Goal: Use online tool/utility: Utilize a website feature to perform a specific function

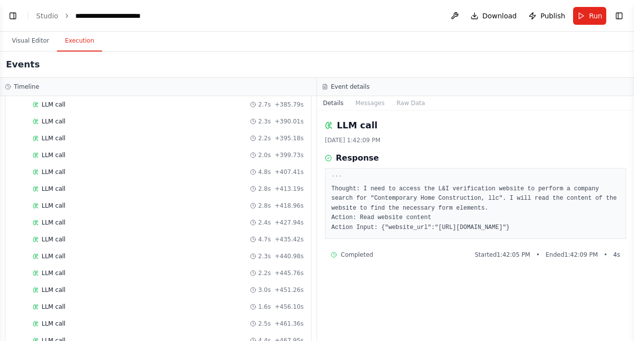
scroll to position [1495, 0]
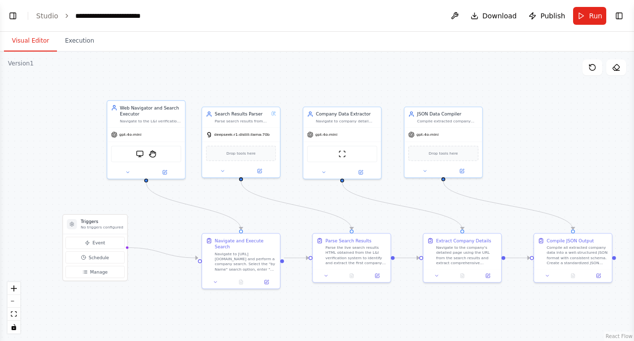
click at [27, 42] on button "Visual Editor" at bounding box center [30, 41] width 53 height 21
click at [56, 121] on div ".deletable-edge-delete-btn { width: 20px; height: 20px; border: 0px solid #ffff…" at bounding box center [317, 196] width 634 height 289
click at [148, 57] on div ".deletable-edge-delete-btn { width: 20px; height: 20px; border: 0px solid #ffff…" at bounding box center [317, 196] width 634 height 289
click at [150, 130] on div "gpt-4o-mini" at bounding box center [147, 133] width 78 height 14
click at [238, 252] on div "Navigate to [URL][DOMAIN_NAME] and perform a company search. Select the "by Nam…" at bounding box center [245, 260] width 61 height 20
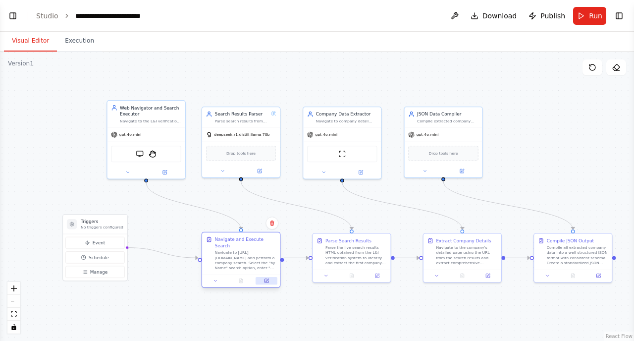
click at [269, 278] on icon at bounding box center [266, 280] width 5 height 5
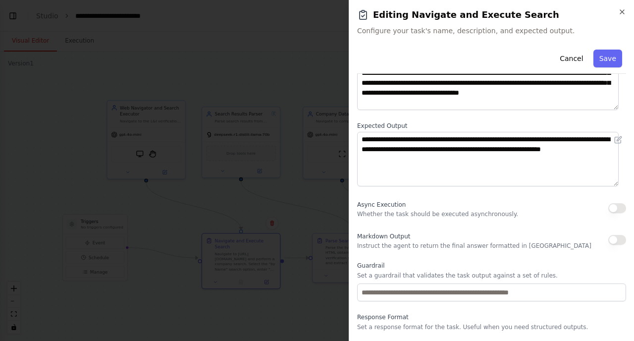
scroll to position [80, 0]
click at [623, 11] on icon "button" at bounding box center [622, 12] width 4 height 4
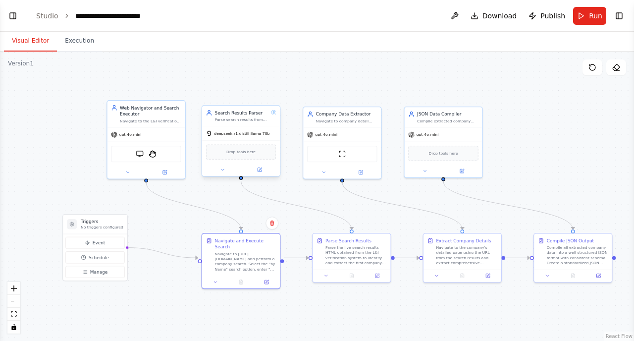
click at [237, 126] on div "deepseek-r1-distill-llama-70b" at bounding box center [241, 133] width 78 height 14
click at [350, 261] on div "Parse the live search results HTML obtained from the L&I verification system to…" at bounding box center [355, 254] width 61 height 20
click at [380, 275] on button at bounding box center [378, 274] width 22 height 7
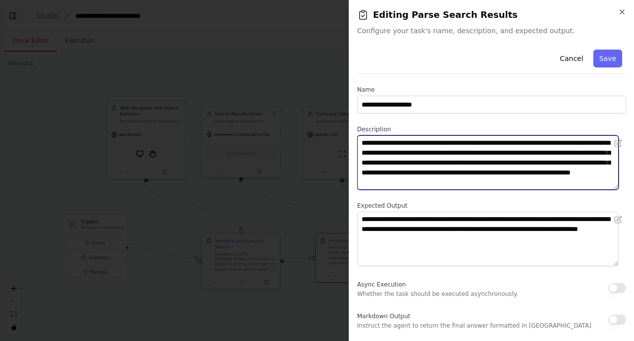
click at [401, 153] on textarea "**********" at bounding box center [488, 162] width 262 height 54
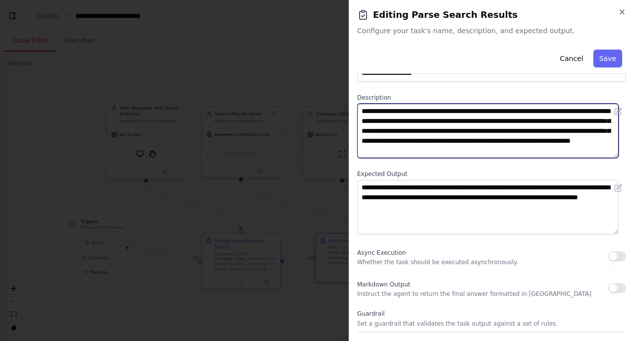
scroll to position [32, 0]
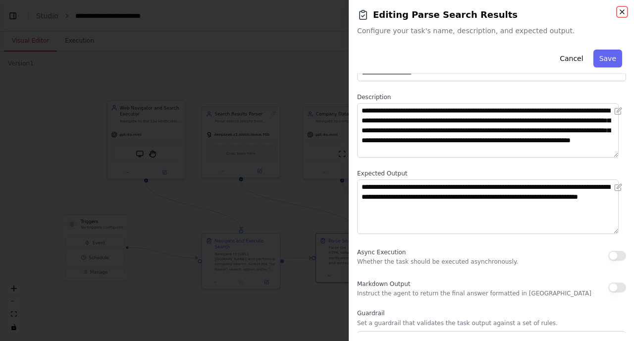
click at [621, 13] on icon "button" at bounding box center [622, 12] width 4 height 4
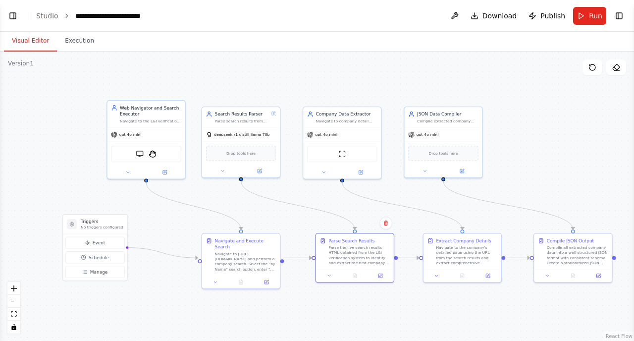
click at [81, 187] on div ".deletable-edge-delete-btn { width: 20px; height: 20px; border: 0px solid #ffff…" at bounding box center [317, 196] width 634 height 289
click at [389, 60] on div ".deletable-edge-delete-btn { width: 20px; height: 20px; border: 0px solid #ffff…" at bounding box center [317, 196] width 634 height 289
click at [162, 117] on div "Web Navigator and Search Executor Navigate to the L&I verification website at […" at bounding box center [150, 113] width 61 height 19
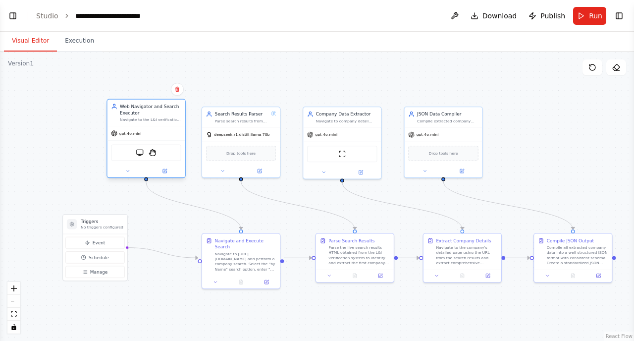
click at [162, 117] on div "Web Navigator and Search Executor Navigate to the L&I verification website at […" at bounding box center [150, 113] width 61 height 19
click at [166, 171] on icon at bounding box center [164, 170] width 5 height 5
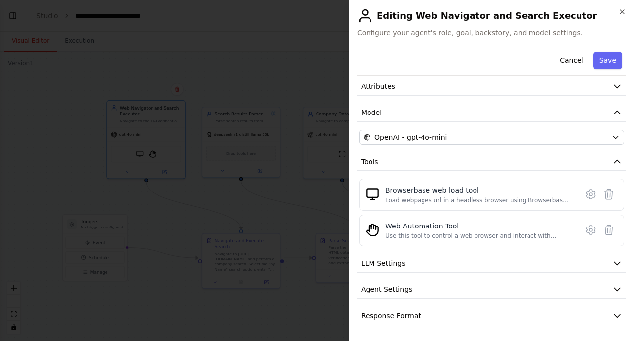
scroll to position [0, 0]
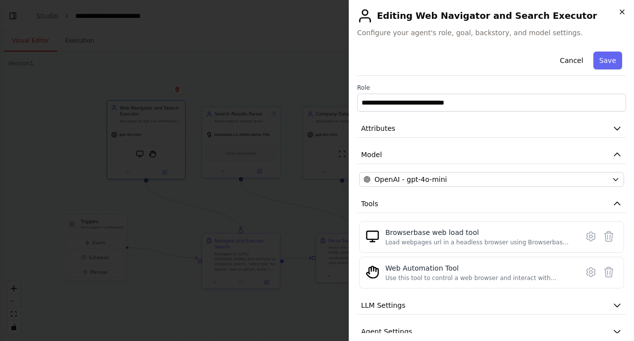
click at [624, 10] on icon "button" at bounding box center [622, 12] width 8 height 8
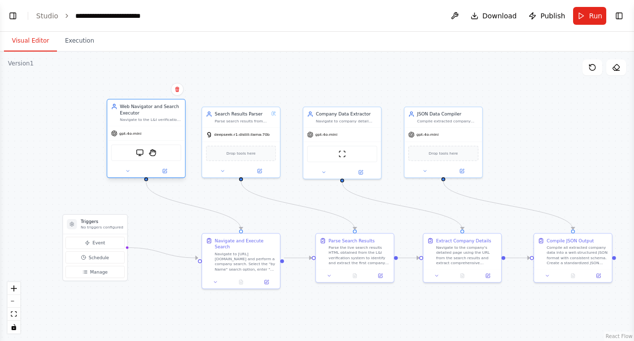
click at [115, 108] on icon at bounding box center [114, 107] width 6 height 6
click at [141, 153] on img at bounding box center [139, 152] width 7 height 7
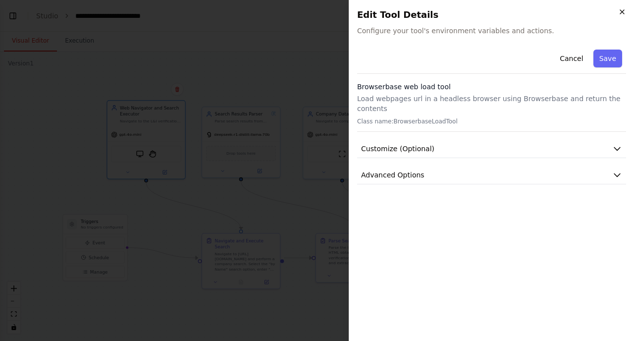
click at [621, 12] on icon "button" at bounding box center [622, 12] width 8 height 8
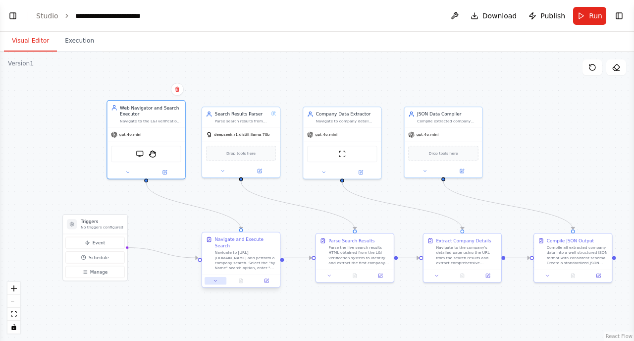
click at [217, 278] on icon at bounding box center [215, 280] width 5 height 5
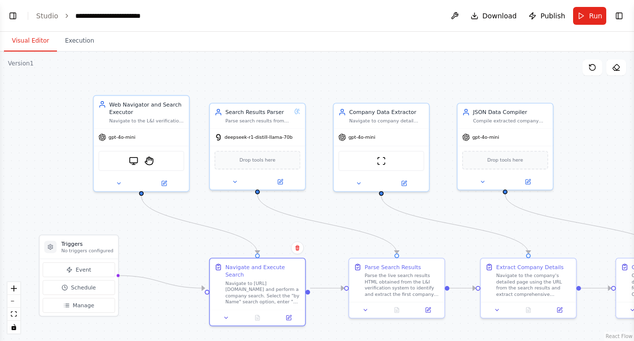
drag, startPoint x: 62, startPoint y: 140, endPoint x: 60, endPoint y: 178, distance: 37.7
click at [60, 178] on div ".deletable-edge-delete-btn { width: 20px; height: 20px; border: 0px solid #ffff…" at bounding box center [317, 196] width 634 height 289
click at [70, 41] on button "Execution" at bounding box center [79, 41] width 45 height 21
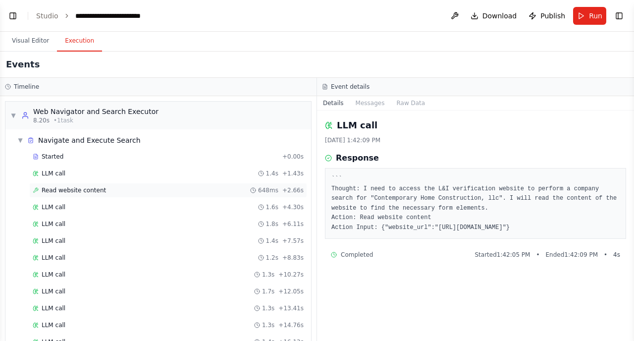
click at [82, 189] on span "Read website content" at bounding box center [74, 190] width 64 height 8
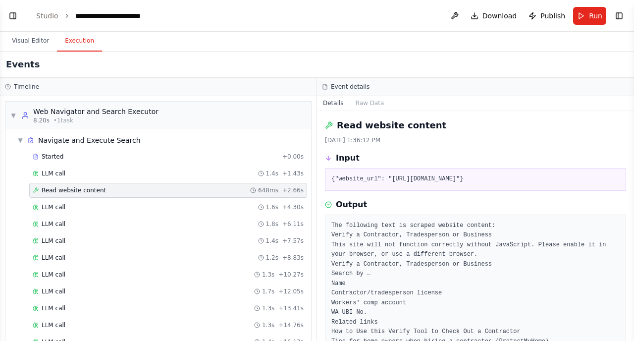
click at [385, 25] on header "**********" at bounding box center [317, 16] width 634 height 32
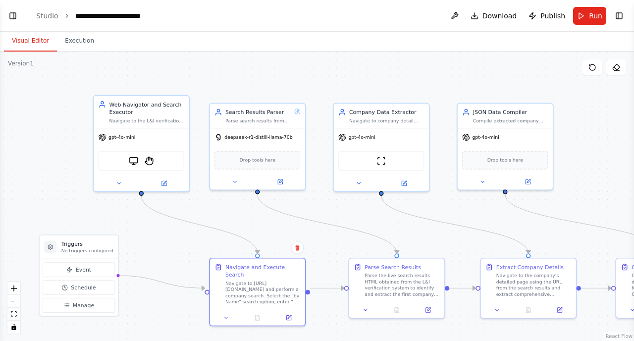
click at [21, 42] on button "Visual Editor" at bounding box center [30, 41] width 53 height 21
click at [155, 146] on div "BrowserbaseLoadTool StagehandTool" at bounding box center [141, 159] width 95 height 30
click at [14, 17] on button "Toggle Left Sidebar" at bounding box center [13, 16] width 14 height 14
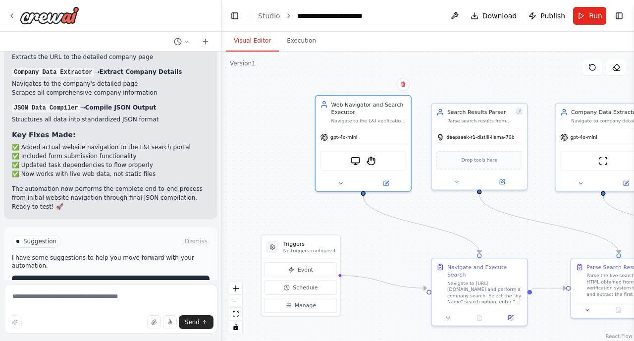
click at [108, 279] on span "Help fix error" at bounding box center [115, 283] width 39 height 8
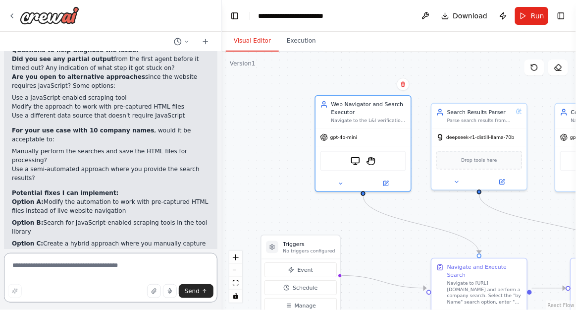
scroll to position [2437, 0]
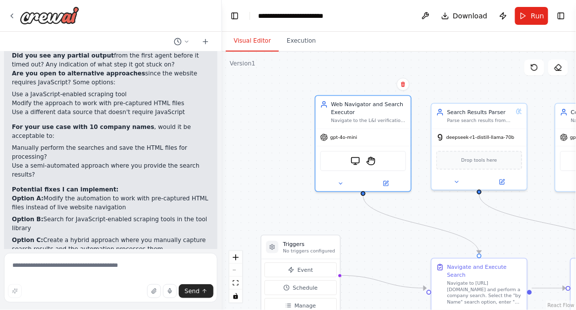
click at [114, 194] on p "Option A: Modify the automation to work with pre-captured HTML files instead of…" at bounding box center [111, 203] width 198 height 18
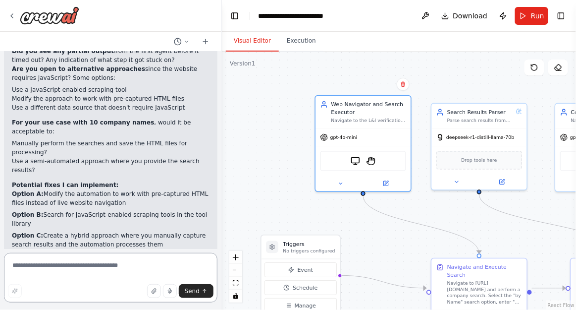
click at [66, 270] on textarea at bounding box center [111, 278] width 214 height 50
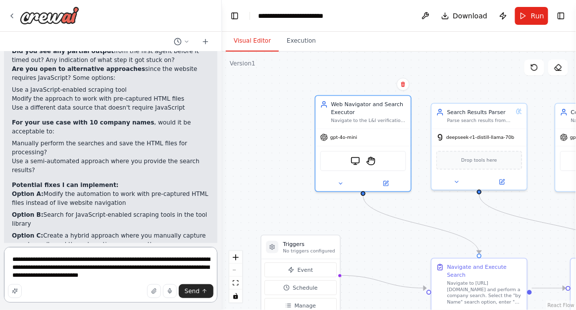
click at [119, 275] on textarea "**********" at bounding box center [111, 274] width 214 height 55
click at [172, 276] on textarea "**********" at bounding box center [111, 274] width 214 height 55
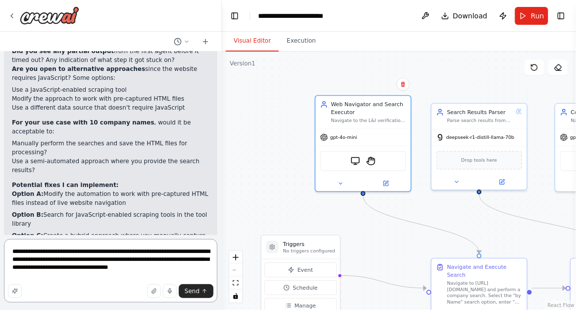
click at [101, 278] on textarea "**********" at bounding box center [111, 270] width 214 height 63
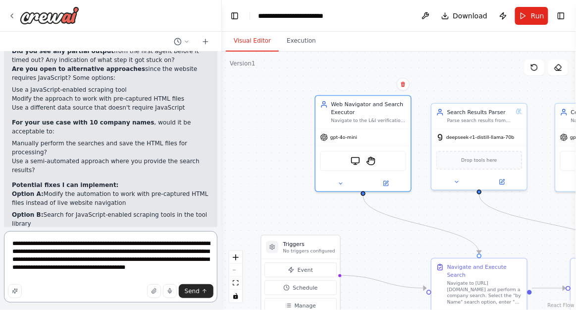
paste textarea "**********"
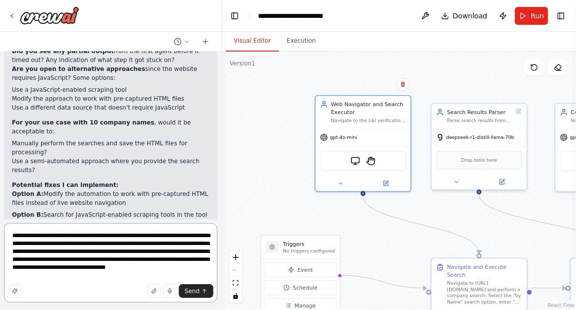
paste textarea "**********"
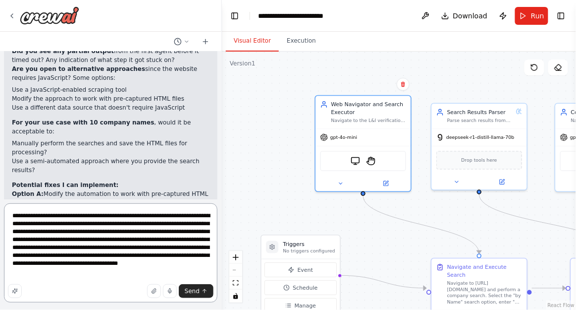
scroll to position [4, 0]
type textarea "**********"
click at [191, 288] on span "Send" at bounding box center [192, 291] width 15 height 8
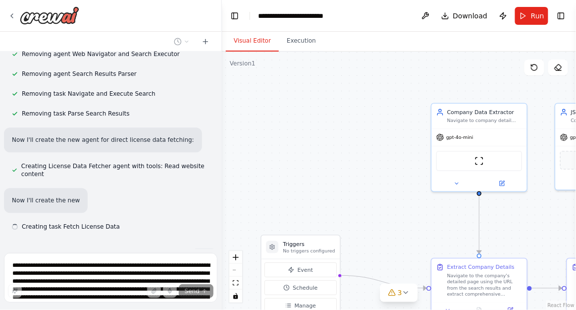
scroll to position [3240, 0]
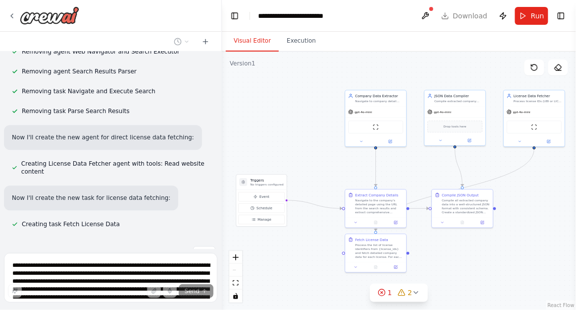
drag, startPoint x: 314, startPoint y: 127, endPoint x: 263, endPoint y: 105, distance: 55.5
click at [263, 105] on div ".deletable-edge-delete-btn { width: 20px; height: 20px; border: 0px solid #ffff…" at bounding box center [399, 181] width 354 height 258
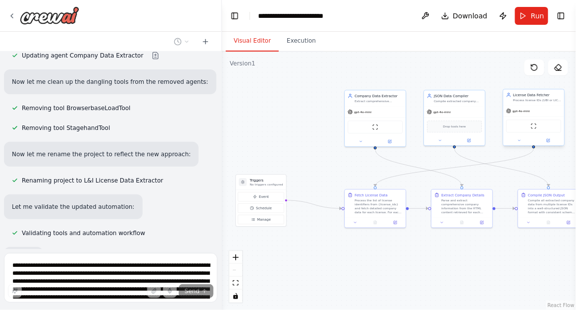
scroll to position [3678, 0]
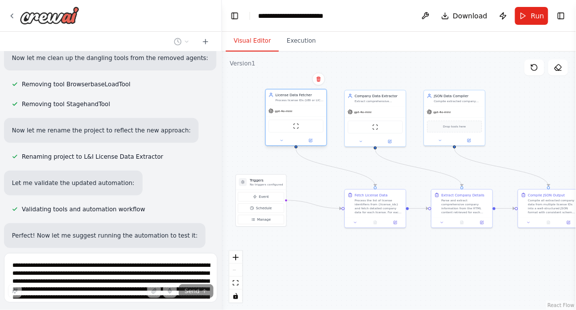
drag, startPoint x: 529, startPoint y: 101, endPoint x: 291, endPoint y: 99, distance: 238.3
click at [291, 99] on div "Process license IDs (UBI or LIC format) from {license_ids} and construct direct…" at bounding box center [299, 100] width 48 height 4
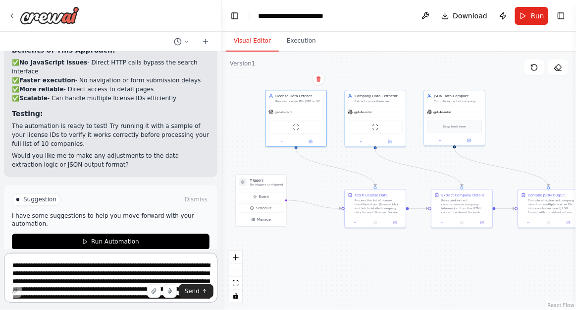
scroll to position [4080, 0]
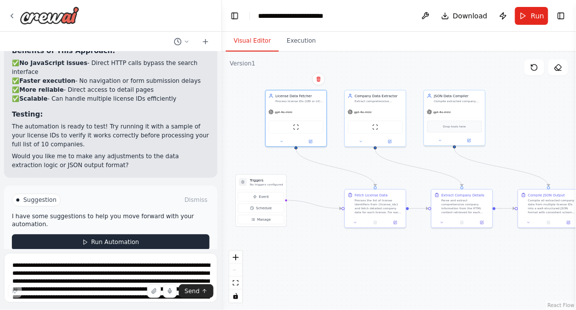
click at [112, 242] on span "Run Automation" at bounding box center [115, 242] width 48 height 8
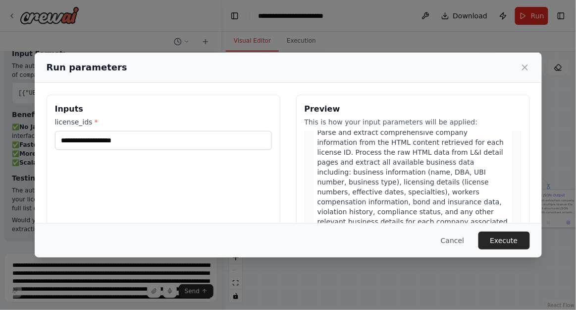
scroll to position [45, 0]
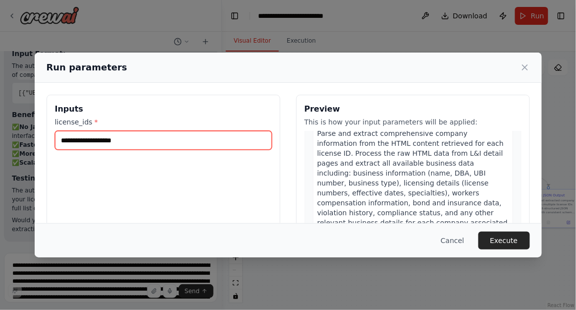
click at [222, 140] on input "license_ids *" at bounding box center [163, 140] width 217 height 19
paste input "**********"
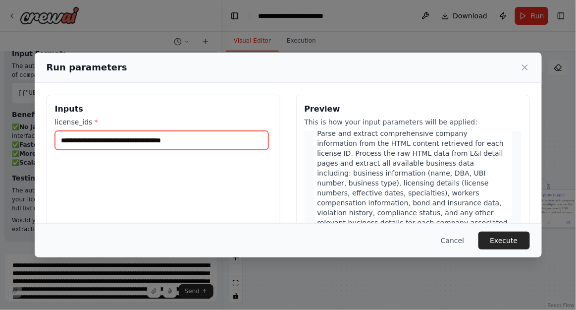
paste input "**********"
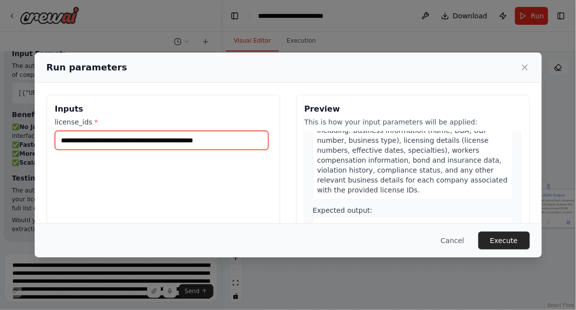
scroll to position [99, 0]
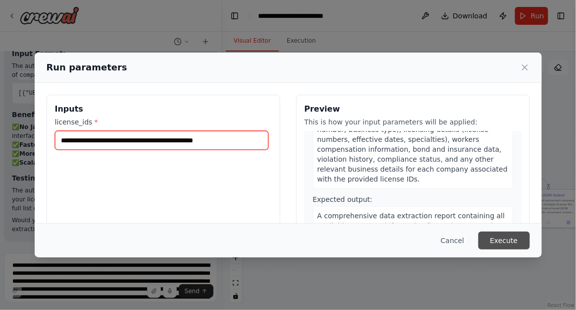
type input "**********"
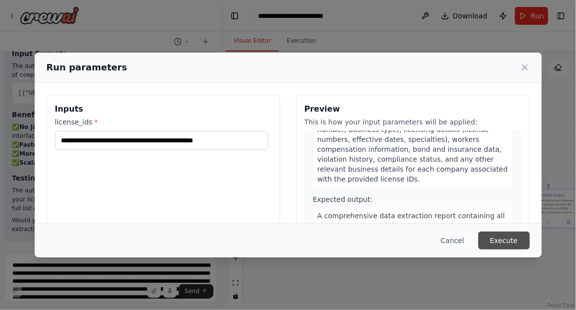
click at [498, 240] on button "Execute" at bounding box center [505, 240] width 52 height 18
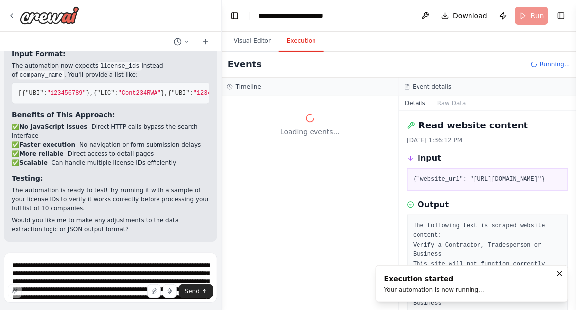
click at [235, 13] on button "Toggle Left Sidebar" at bounding box center [235, 16] width 14 height 14
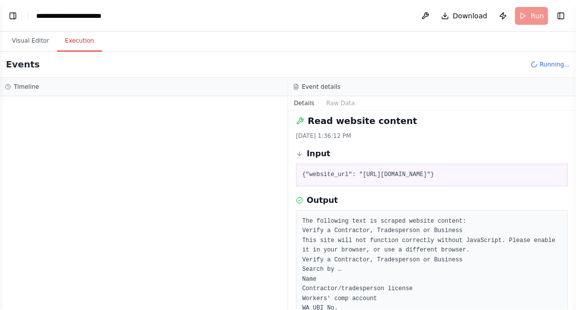
scroll to position [0, 0]
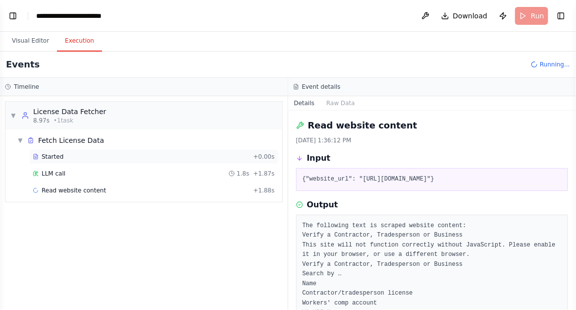
click at [81, 151] on div "Started + 0.00s" at bounding box center [153, 156] width 249 height 15
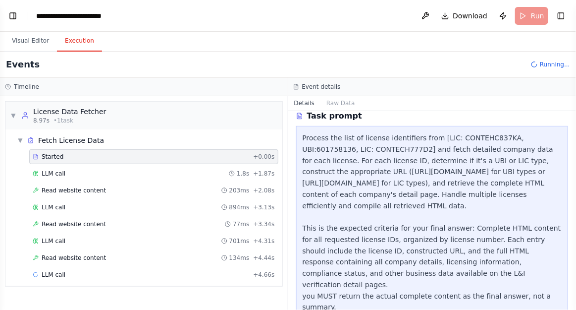
scroll to position [136, 0]
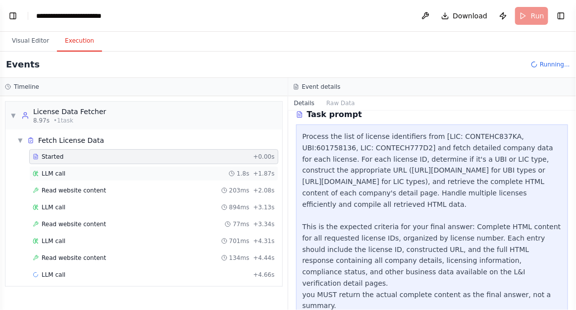
click at [124, 171] on div "LLM call 1.8s + 1.87s" at bounding box center [154, 173] width 242 height 8
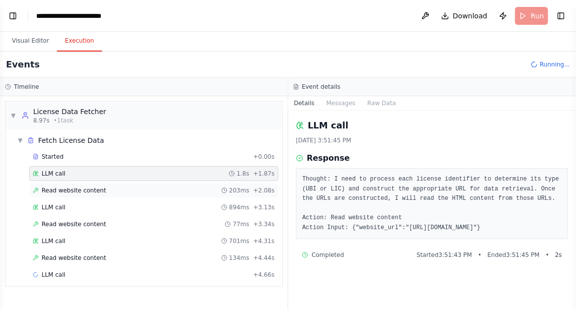
click at [108, 187] on div "Read website content 203ms + 2.08s" at bounding box center [154, 190] width 242 height 8
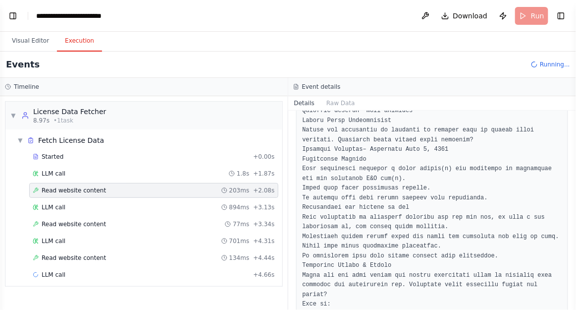
scroll to position [800, 0]
click at [100, 256] on span "Read website content" at bounding box center [74, 258] width 64 height 8
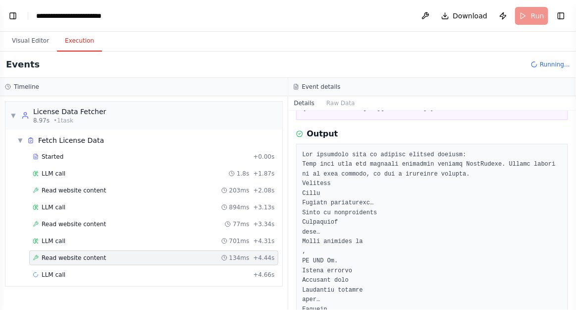
scroll to position [0, 0]
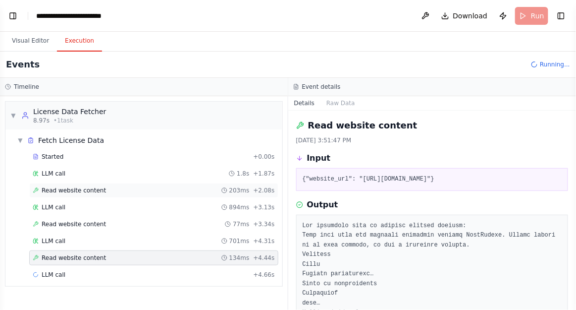
click at [83, 186] on span "Read website content" at bounding box center [74, 190] width 64 height 8
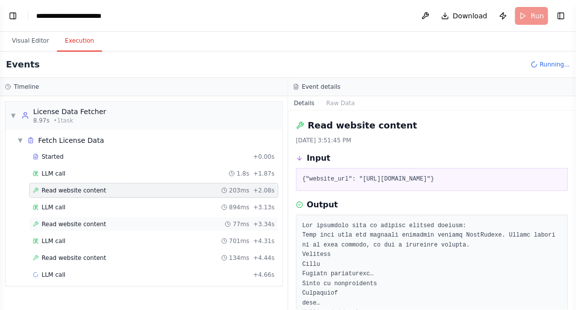
click at [78, 220] on span "Read website content" at bounding box center [74, 224] width 64 height 8
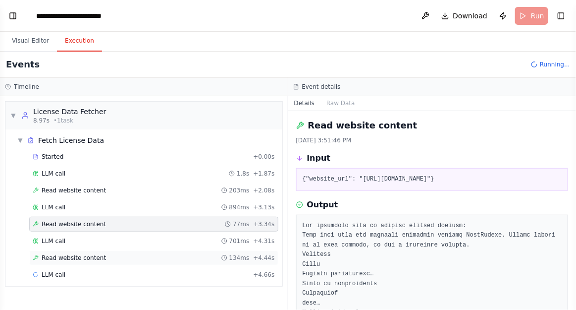
click at [78, 257] on span "Read website content" at bounding box center [74, 258] width 64 height 8
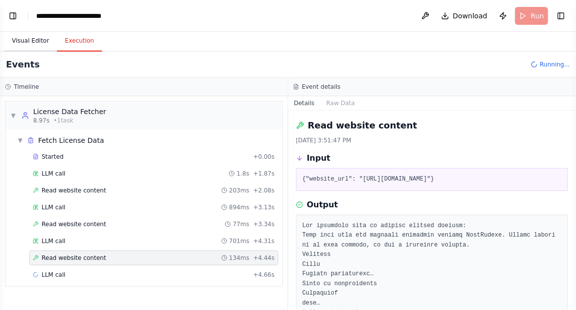
click at [32, 41] on button "Visual Editor" at bounding box center [30, 41] width 53 height 21
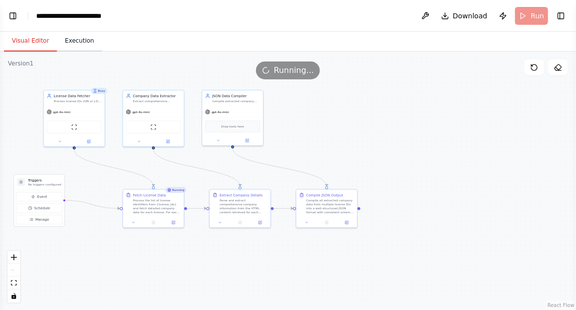
click at [78, 38] on button "Execution" at bounding box center [79, 41] width 45 height 21
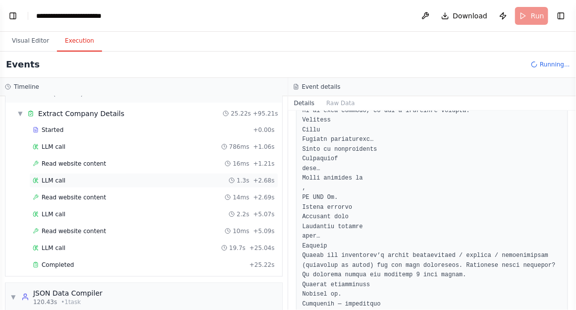
scroll to position [300, 0]
